Goal: Feedback & Contribution: Submit feedback/report problem

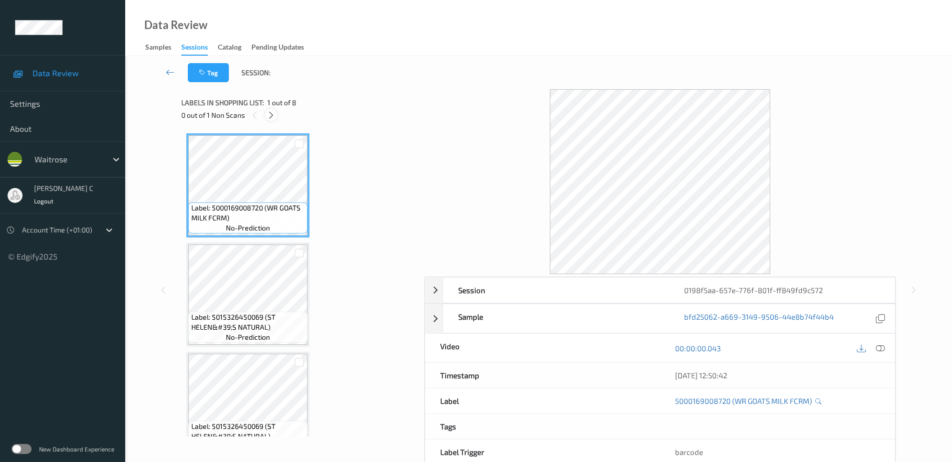
click at [272, 116] on icon at bounding box center [271, 115] width 9 height 9
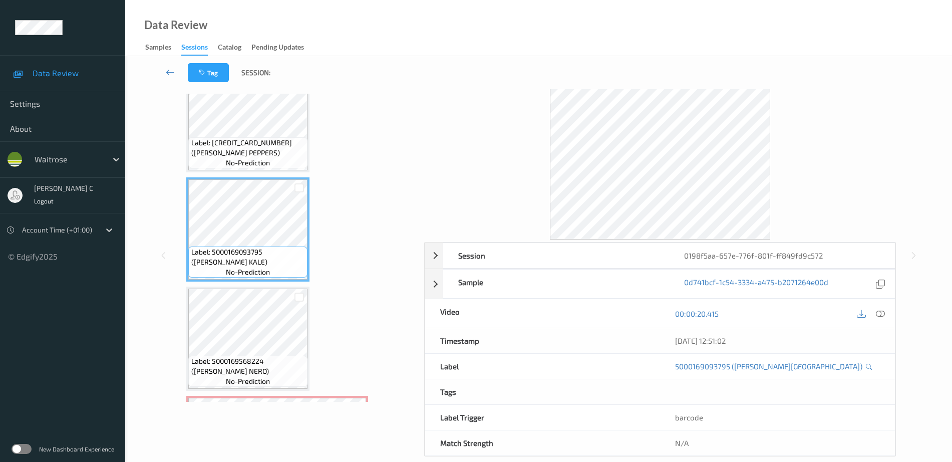
scroll to position [445, 0]
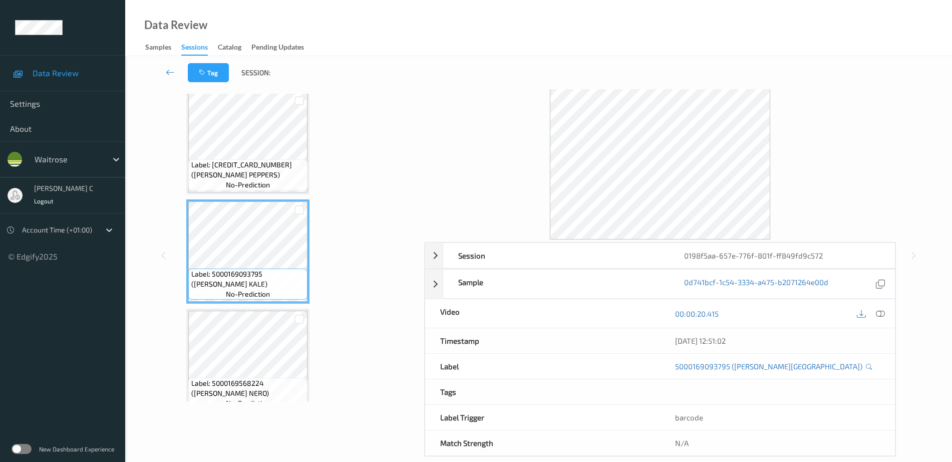
click at [264, 186] on span "no-prediction" at bounding box center [248, 185] width 44 height 10
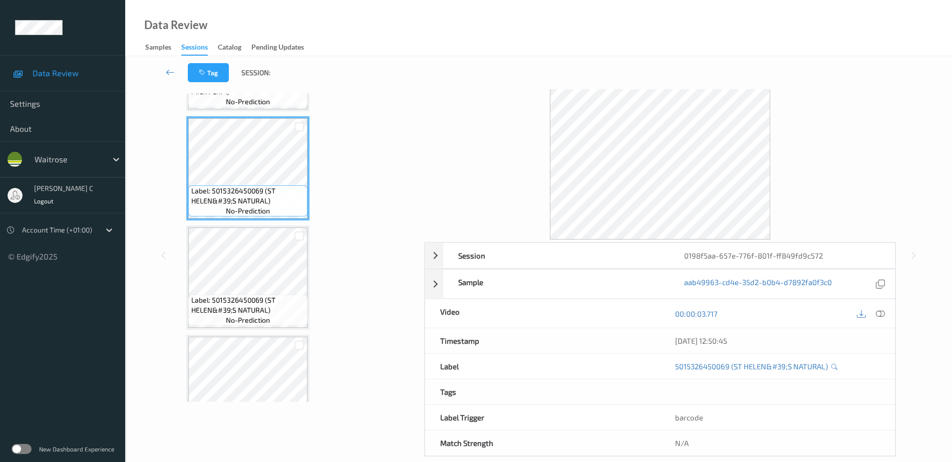
scroll to position [125, 0]
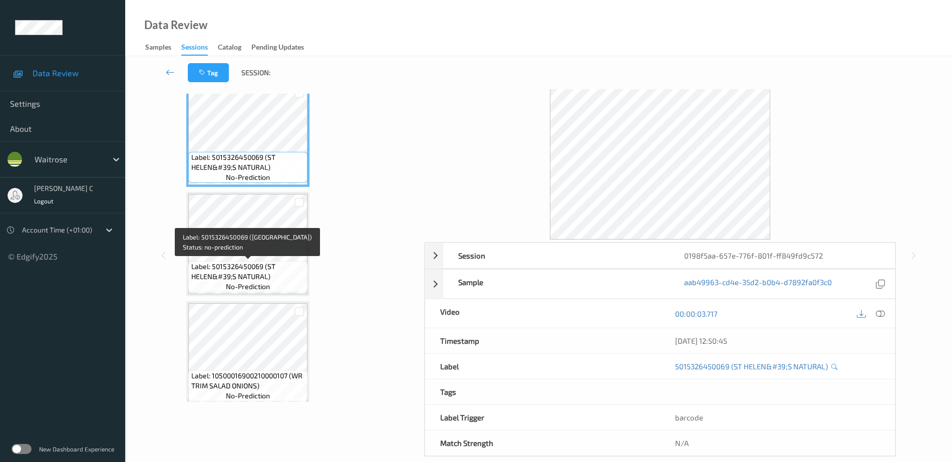
click at [250, 273] on span "Label: 5015326450069 (ST HELEN&#39;S NATURAL)" at bounding box center [248, 271] width 114 height 20
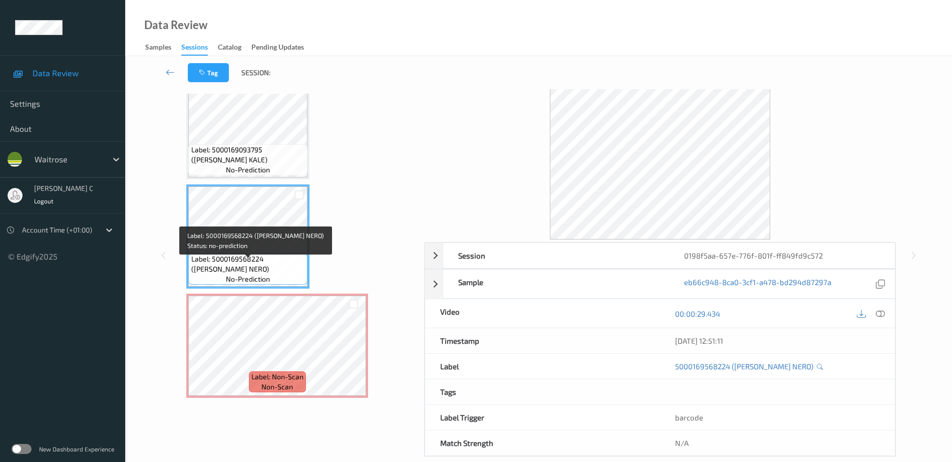
scroll to position [570, 0]
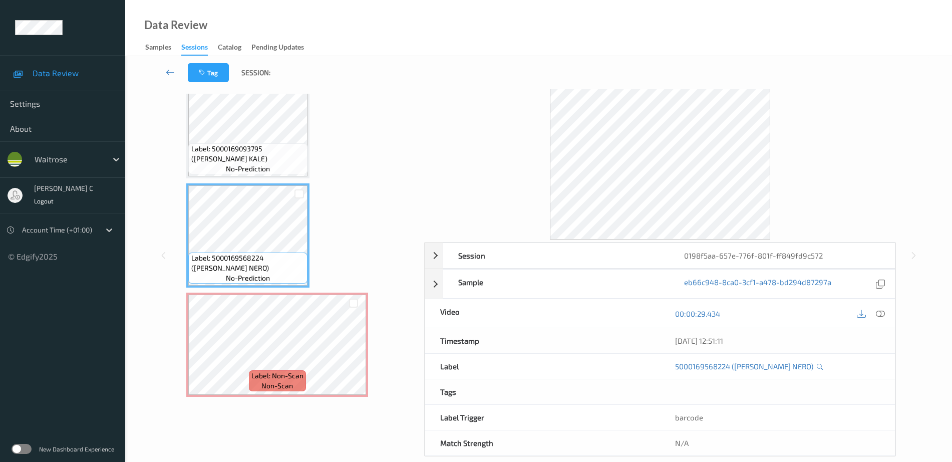
click at [272, 379] on span "Label: Non-Scan" at bounding box center [277, 376] width 52 height 10
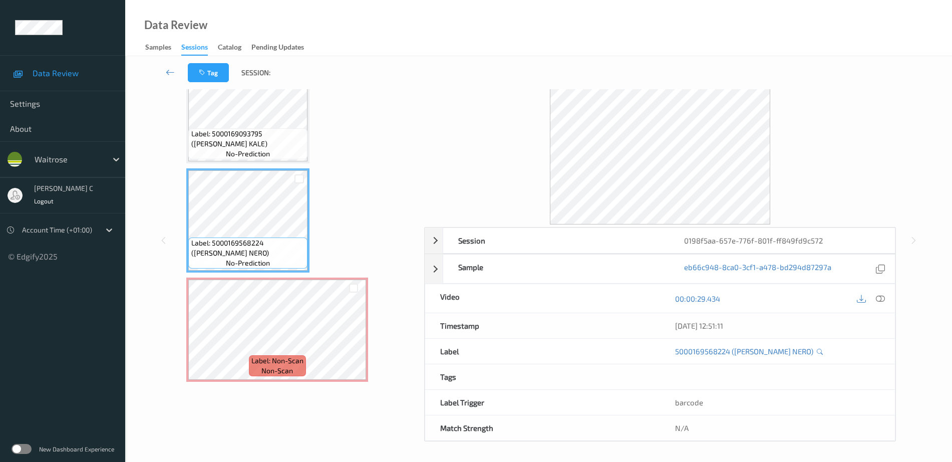
click at [882, 299] on icon at bounding box center [880, 298] width 9 height 9
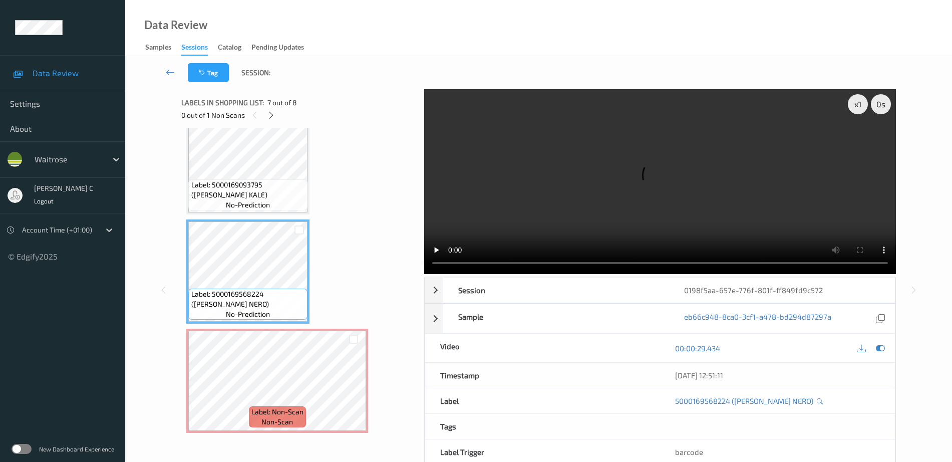
scroll to position [570, 0]
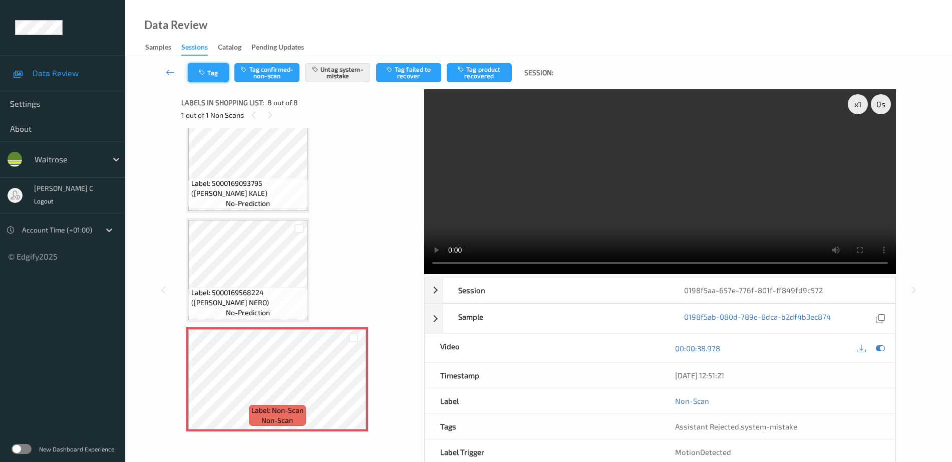
click at [204, 76] on button "Tag" at bounding box center [208, 72] width 41 height 19
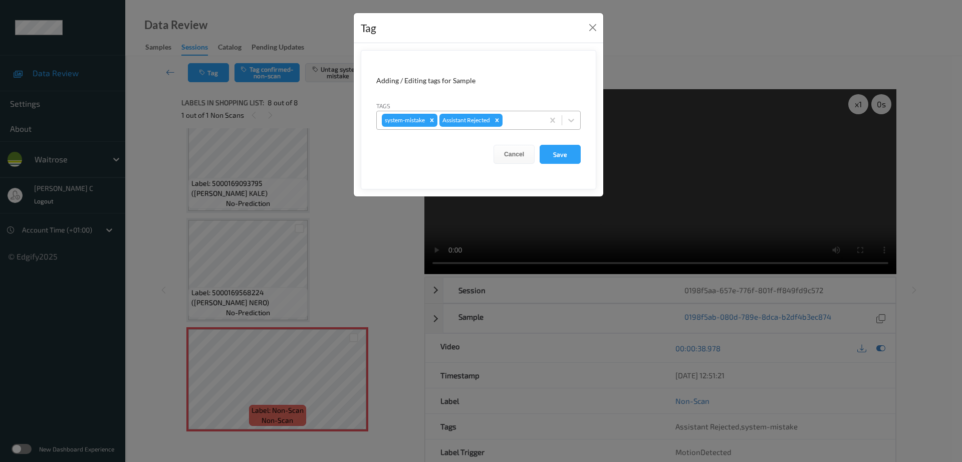
click at [534, 122] on div at bounding box center [521, 120] width 34 height 12
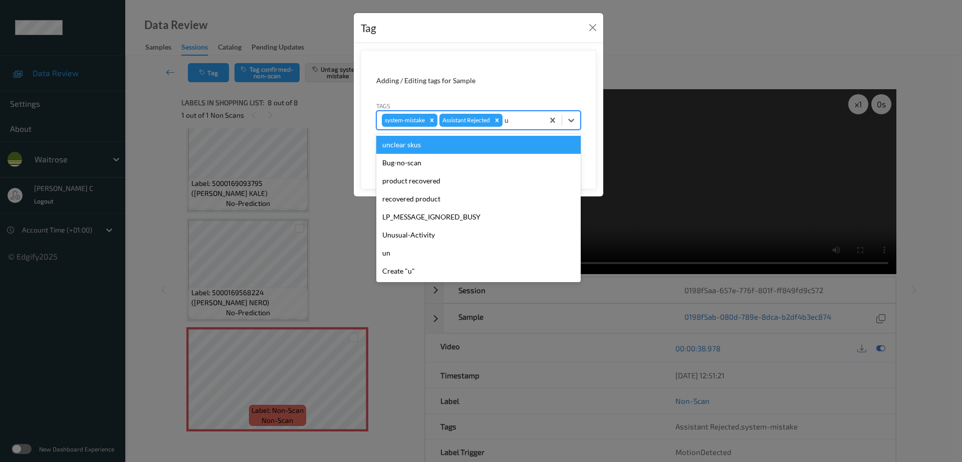
type input "un"
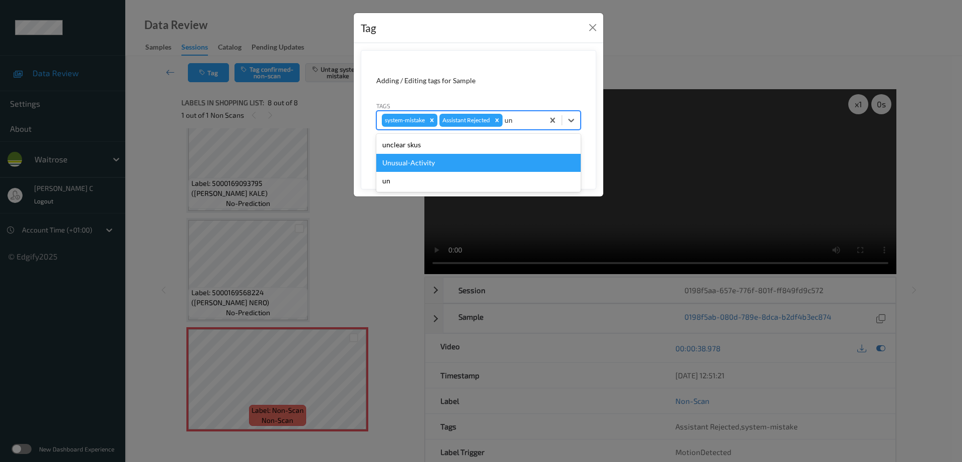
click at [414, 156] on div "Unusual-Activity" at bounding box center [478, 163] width 204 height 18
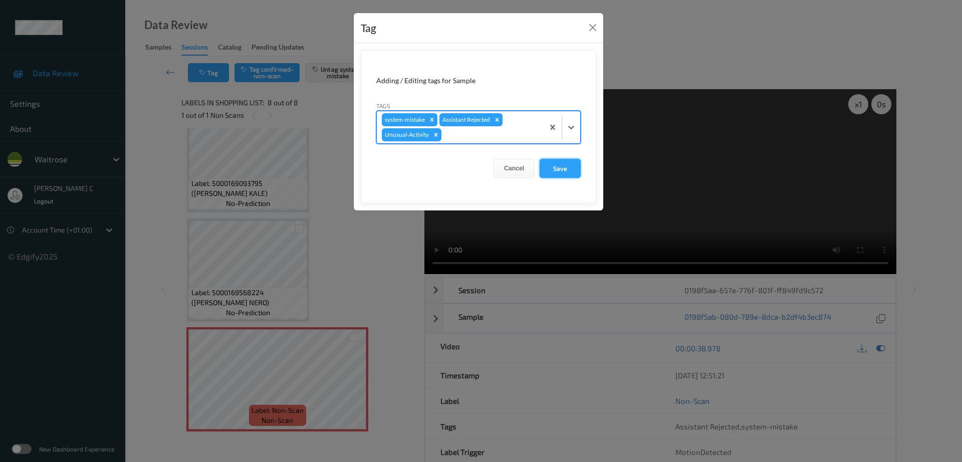
click at [557, 160] on button "Save" at bounding box center [559, 168] width 41 height 19
